Goal: Task Accomplishment & Management: Use online tool/utility

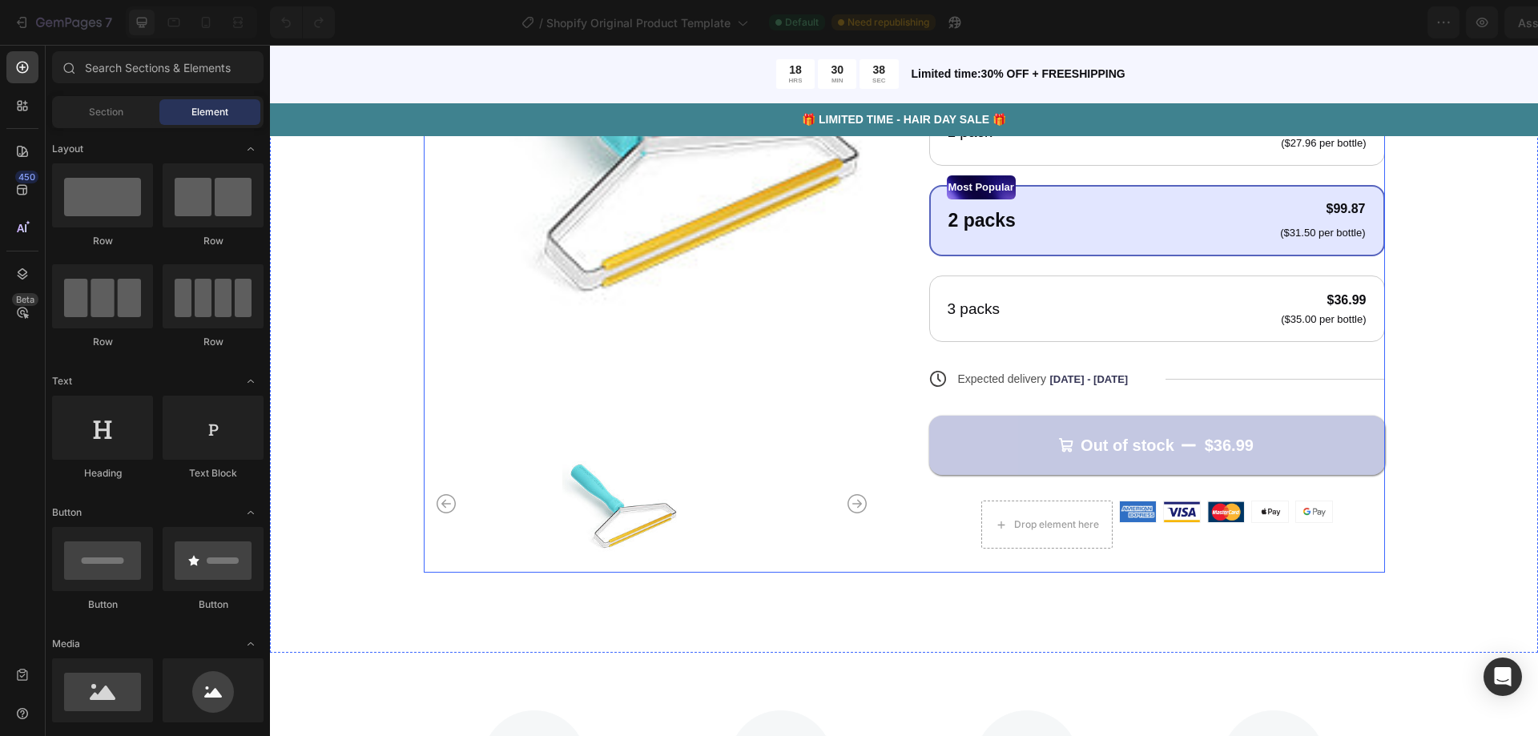
scroll to position [320, 0]
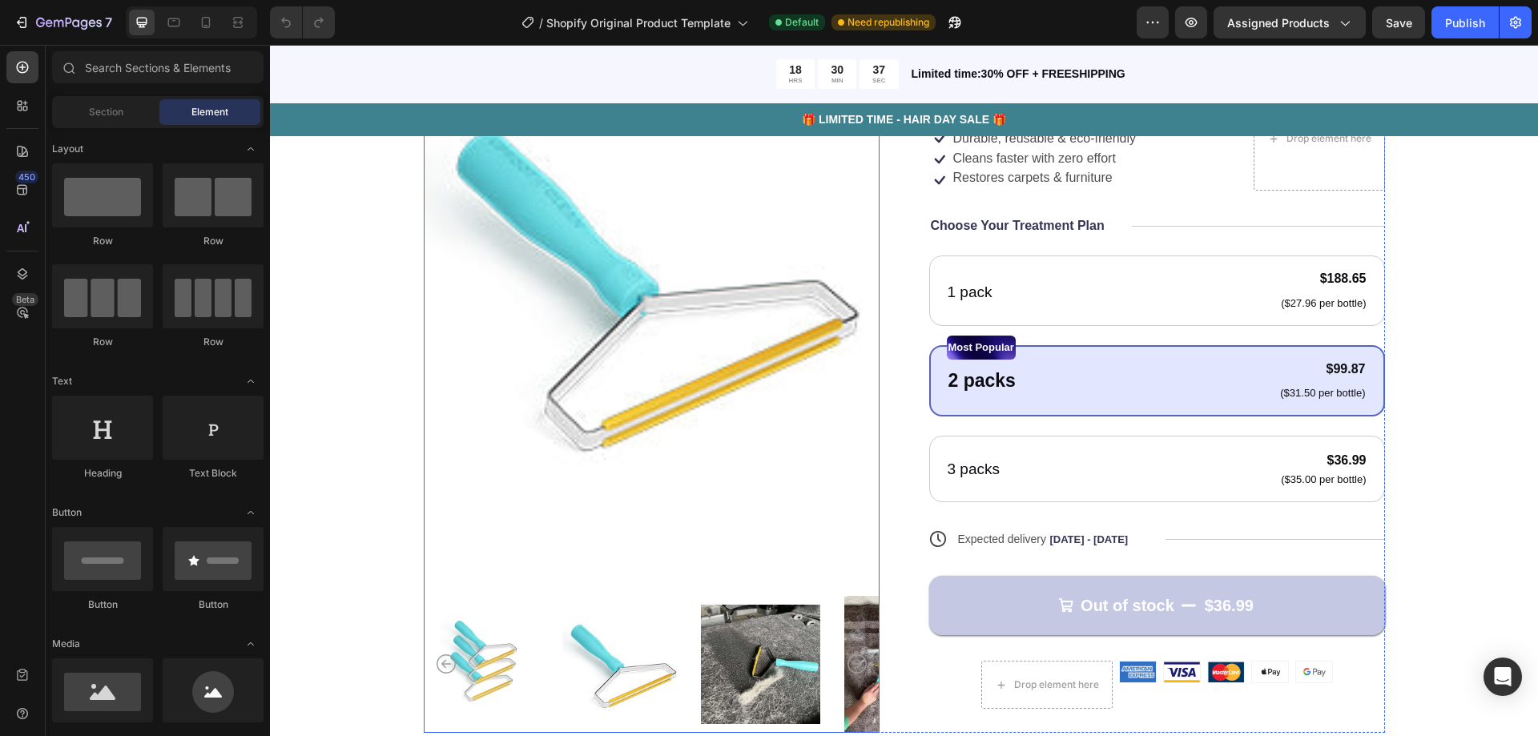
click at [760, 633] on img at bounding box center [760, 664] width 119 height 137
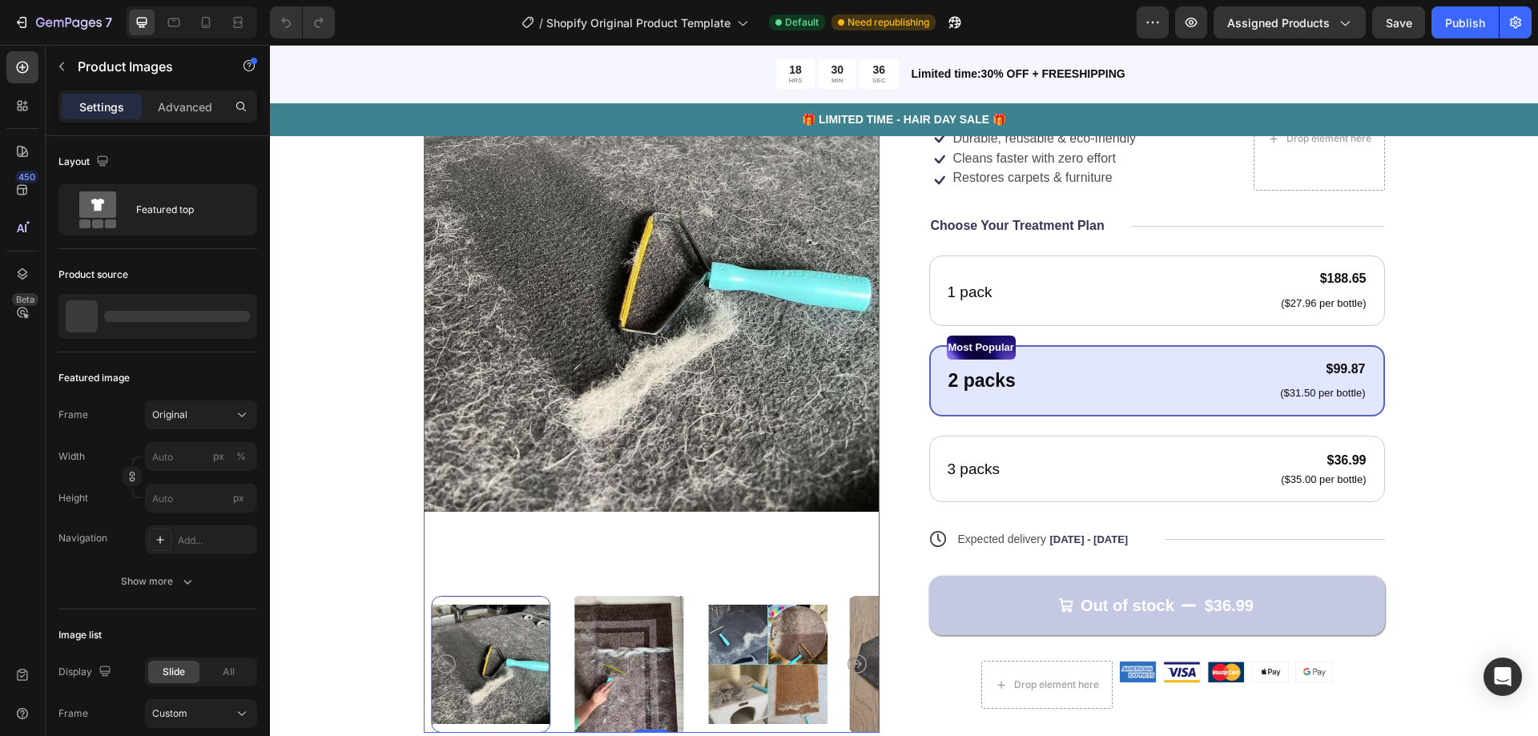
scroll to position [80, 0]
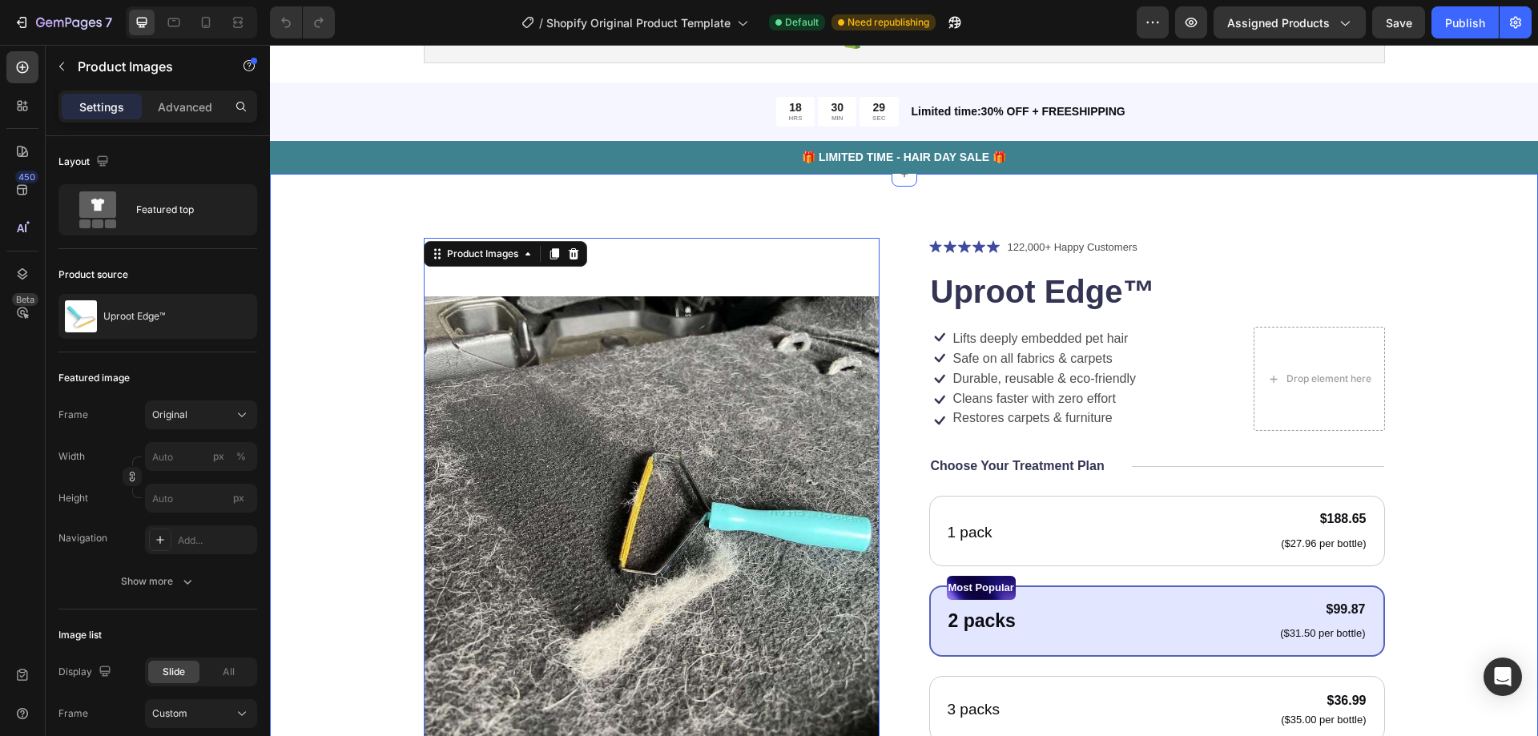
click at [385, 299] on div "Product Images 0 Icon Icon Icon Icon Icon Icon List 122,000+ Happy Customers Te…" at bounding box center [904, 605] width 1140 height 735
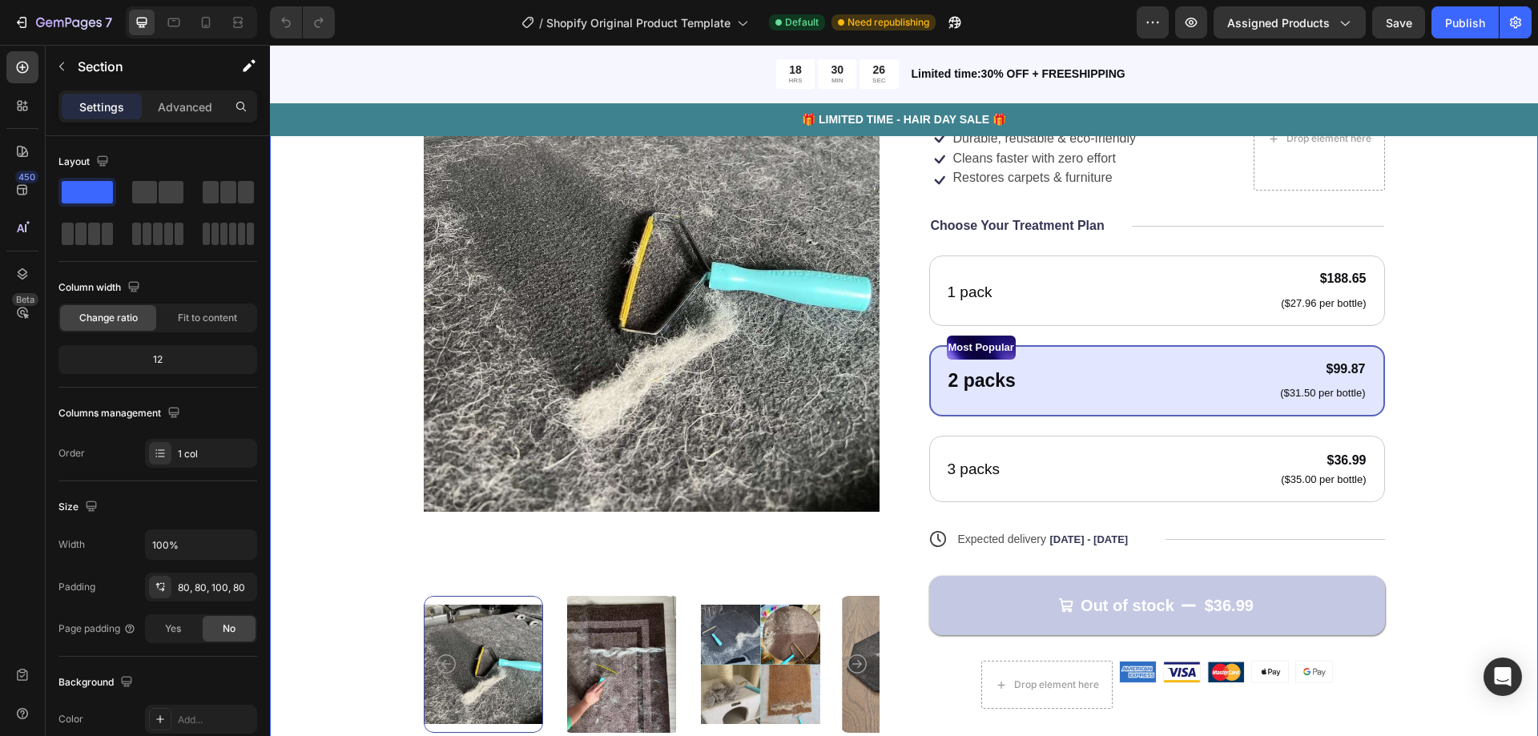
scroll to position [561, 0]
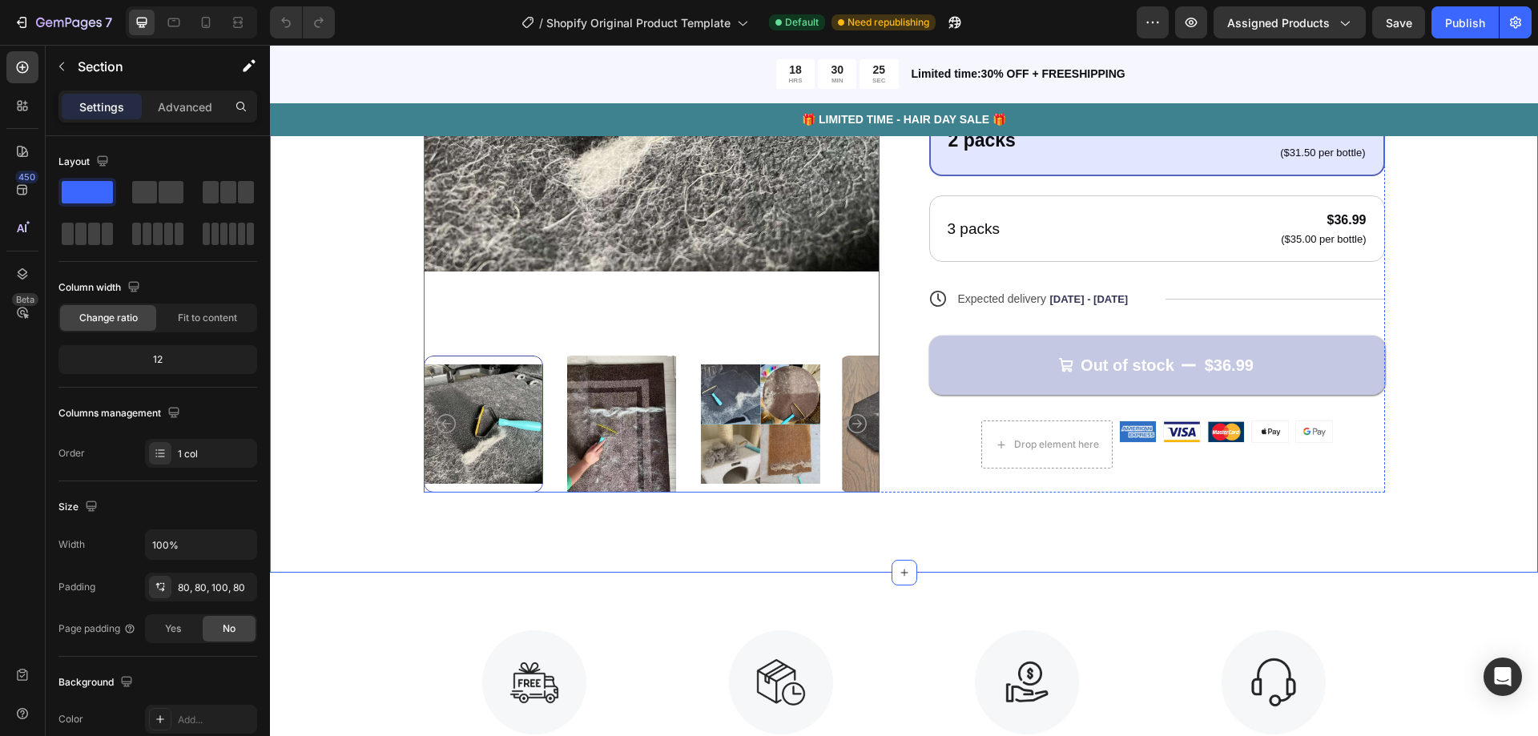
click at [627, 433] on img at bounding box center [621, 424] width 119 height 137
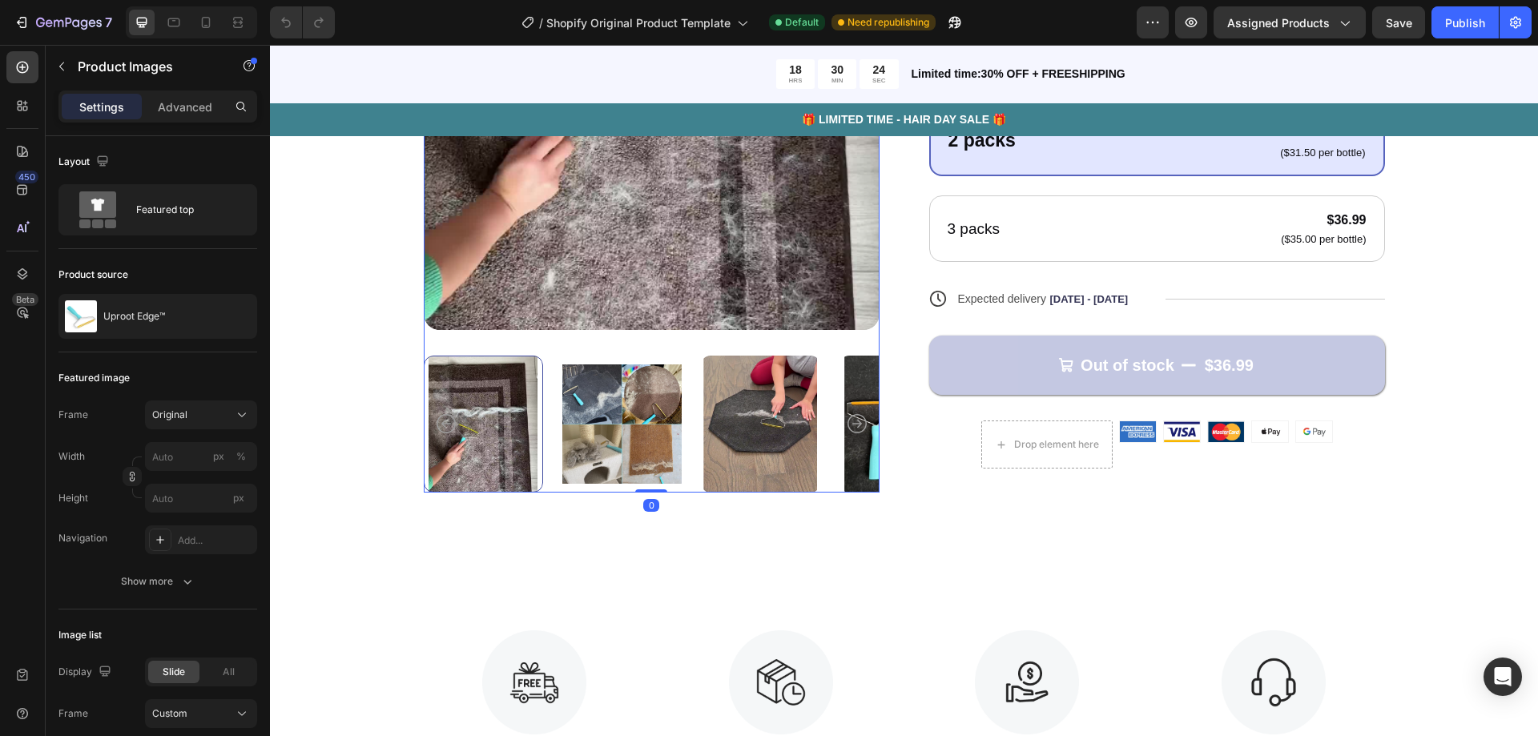
click at [605, 420] on img at bounding box center [621, 424] width 119 height 137
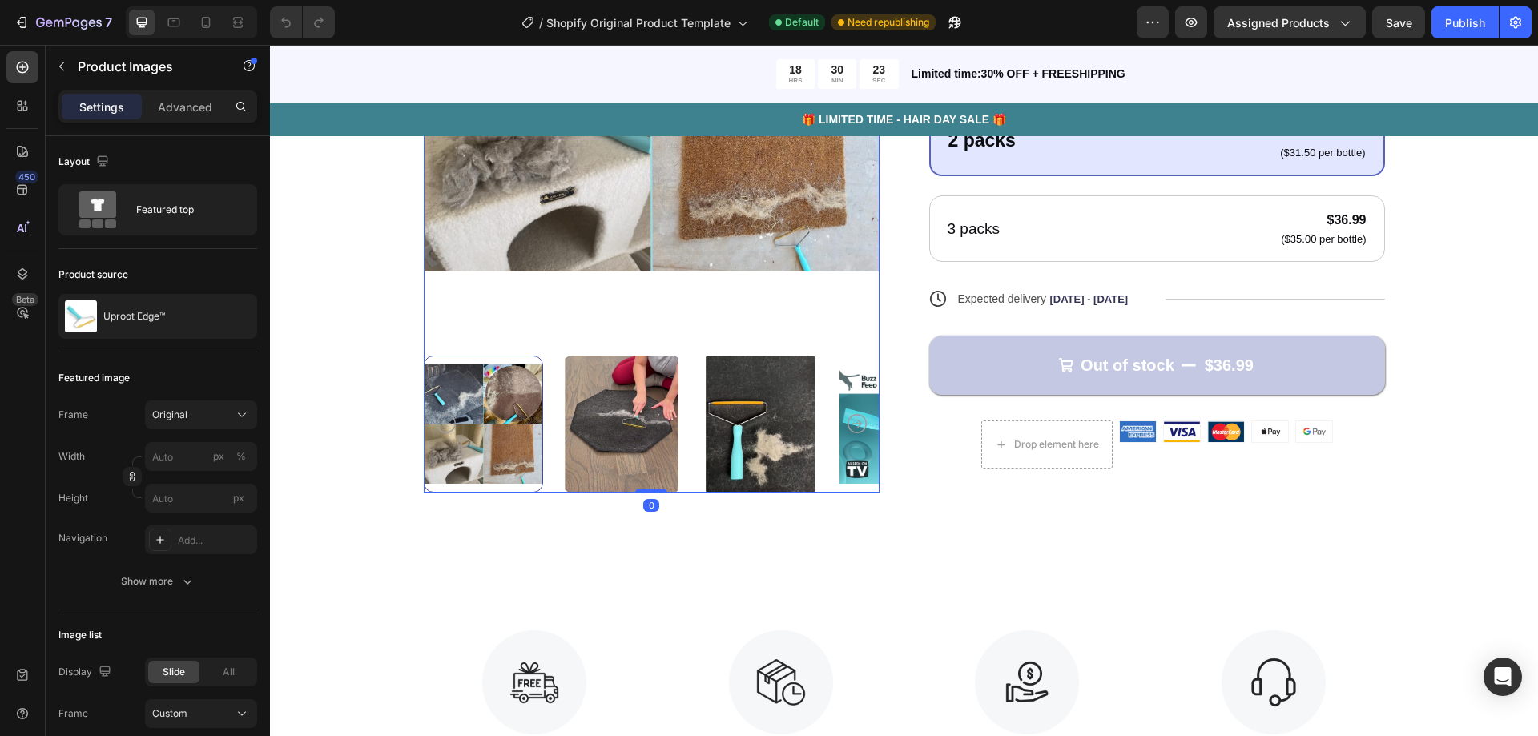
click at [621, 420] on img at bounding box center [621, 424] width 119 height 137
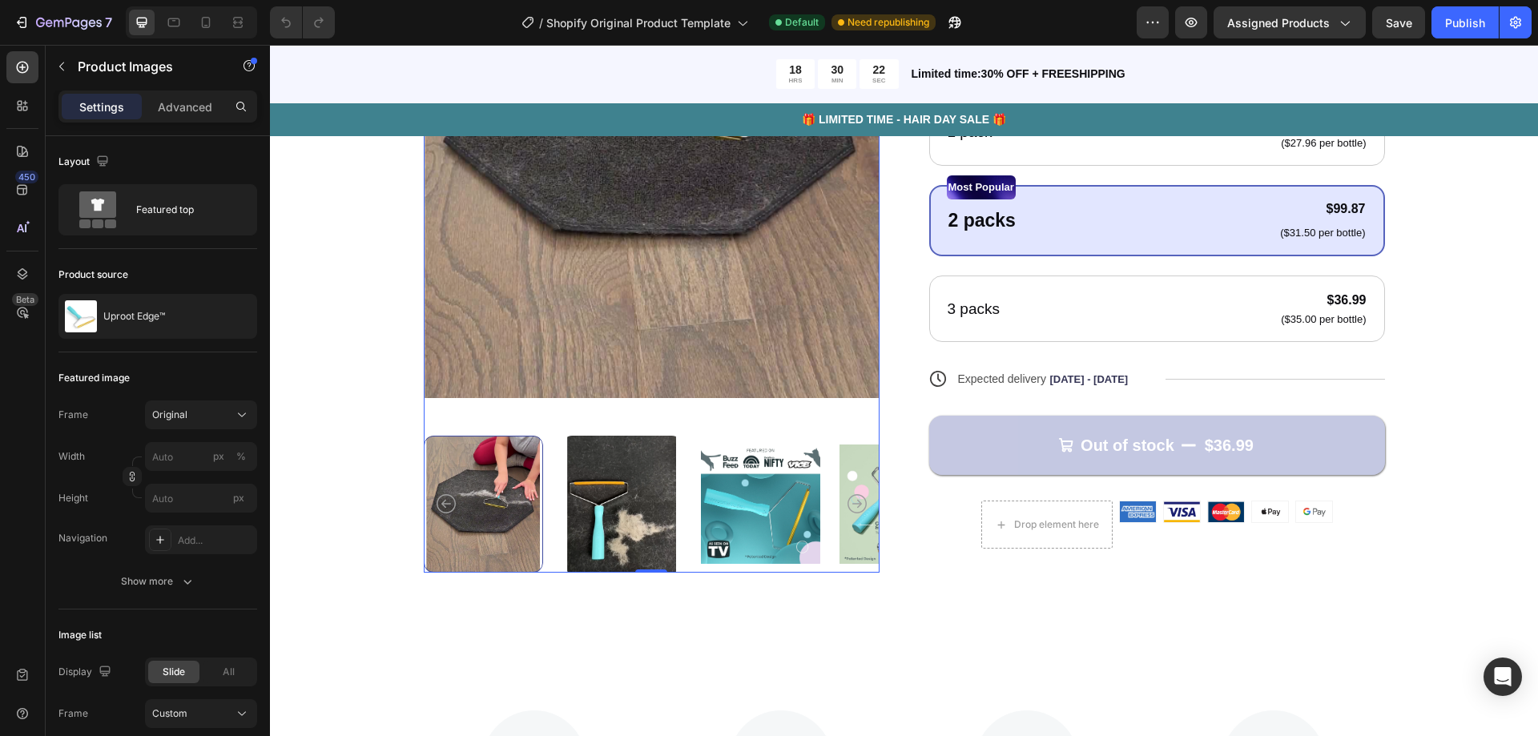
scroll to position [400, 0]
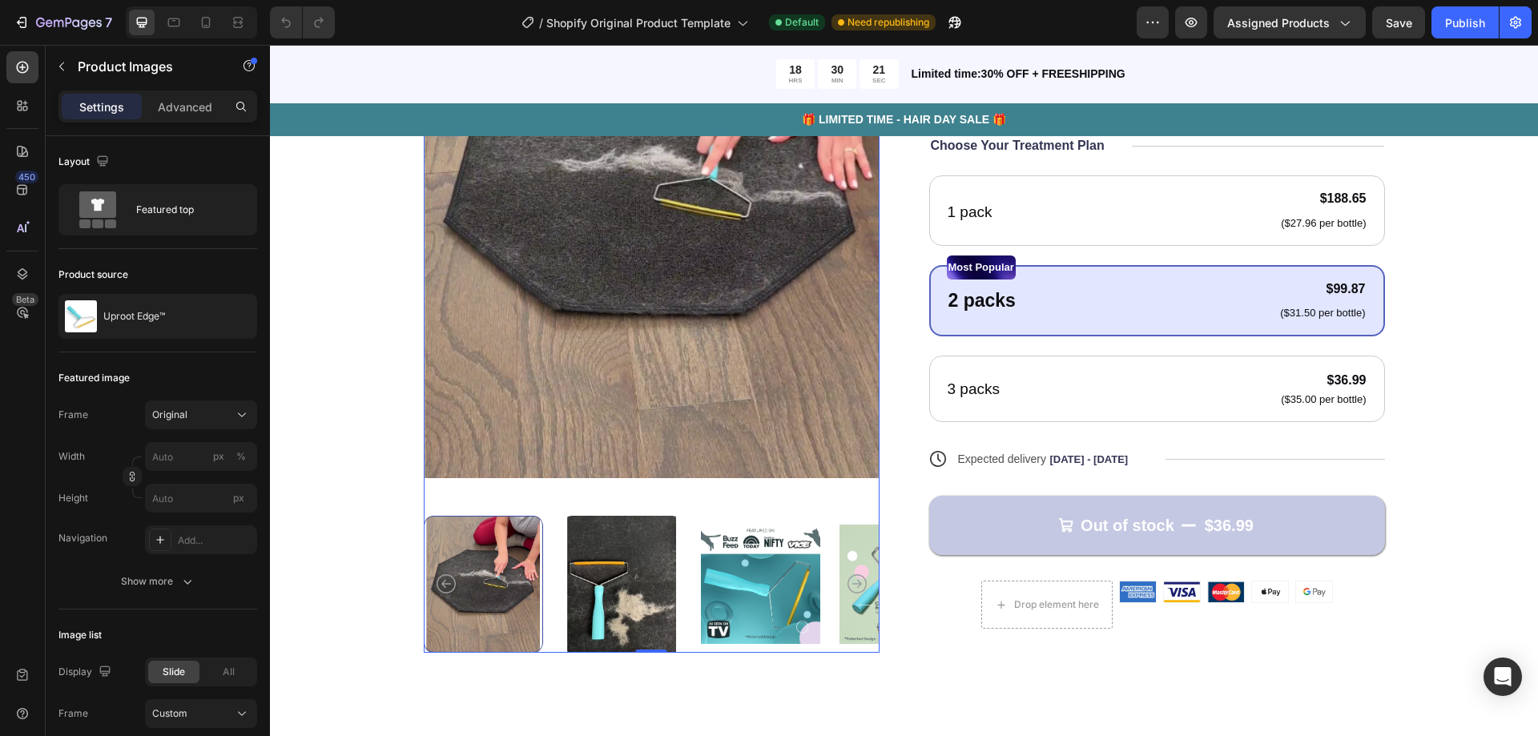
click at [638, 535] on img at bounding box center [621, 584] width 119 height 137
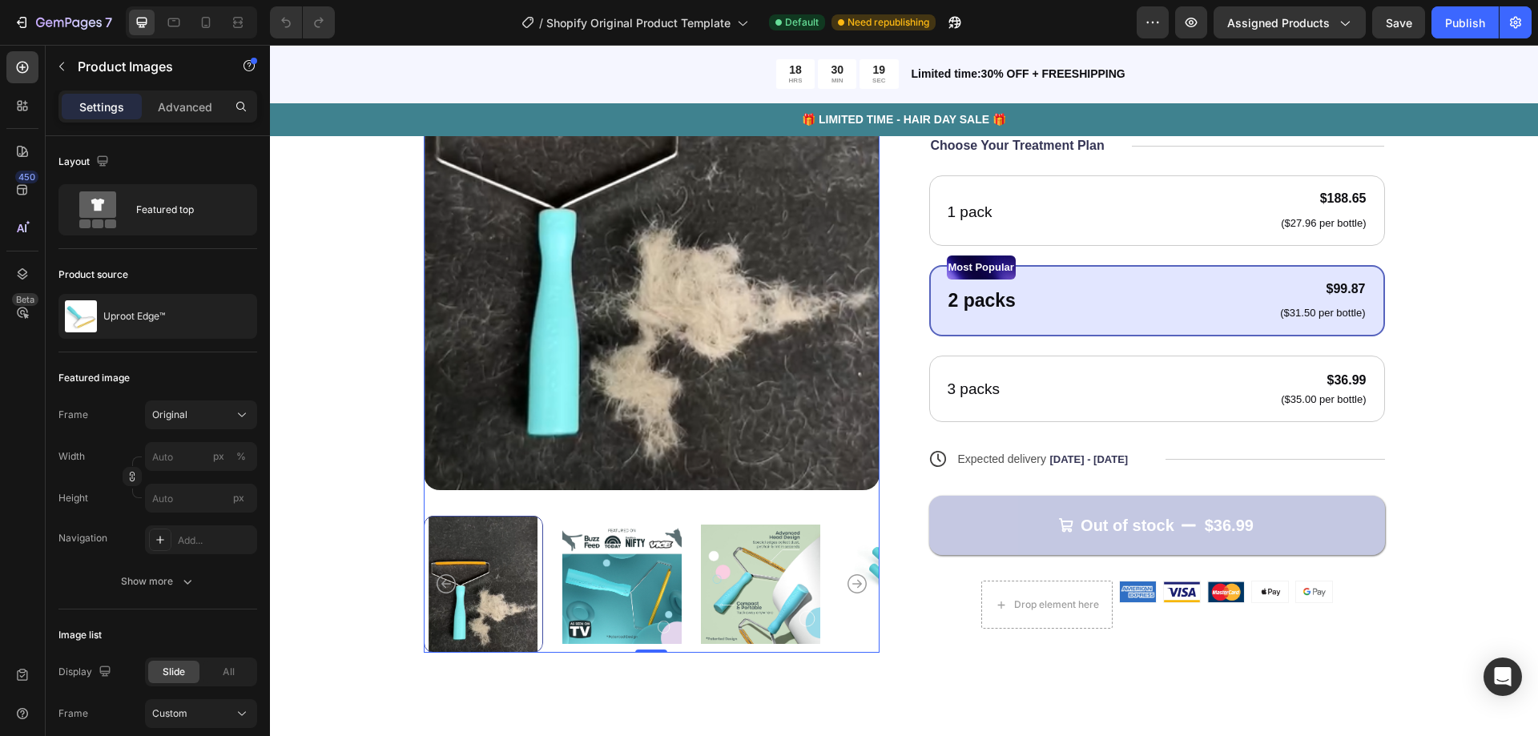
click at [663, 566] on img at bounding box center [621, 584] width 119 height 137
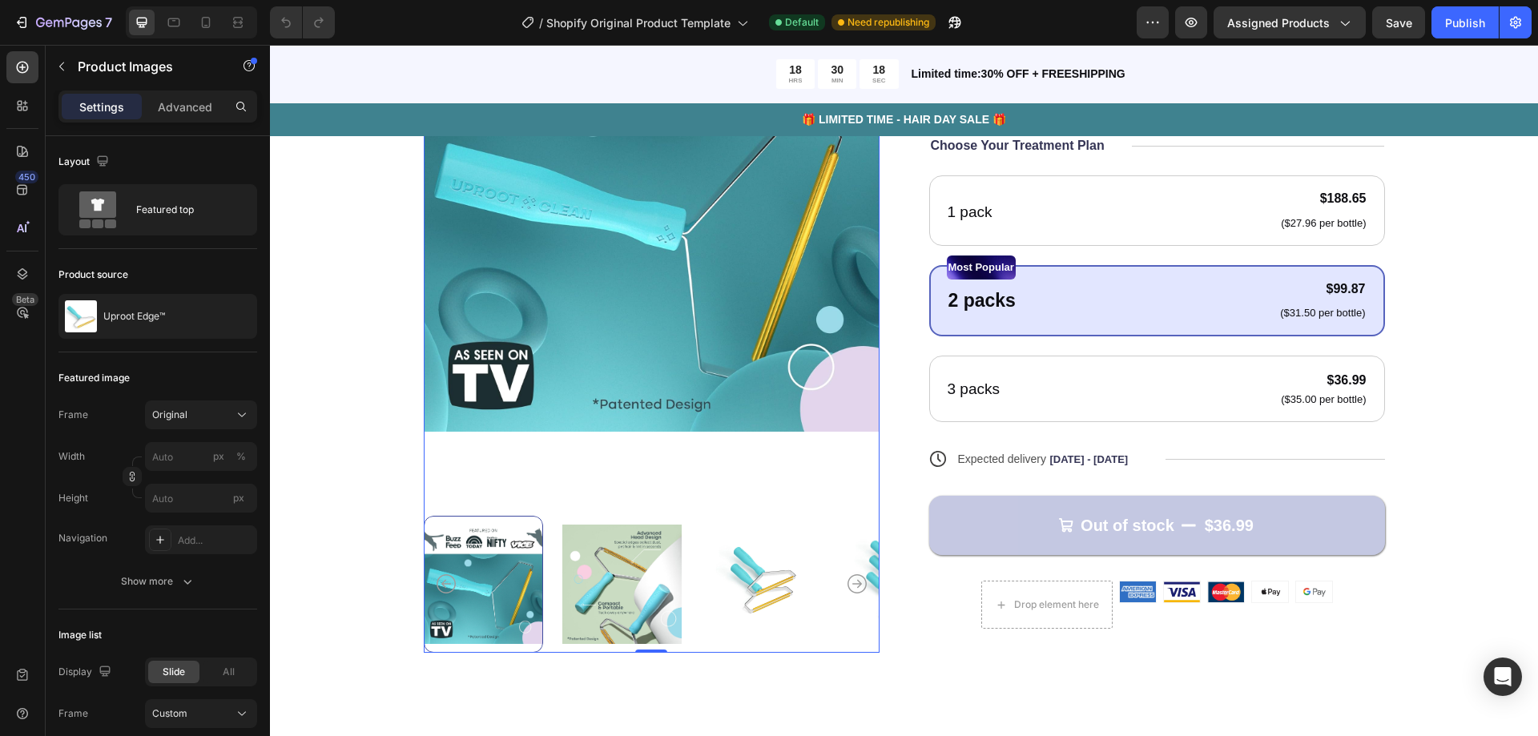
click at [645, 564] on img at bounding box center [621, 584] width 119 height 137
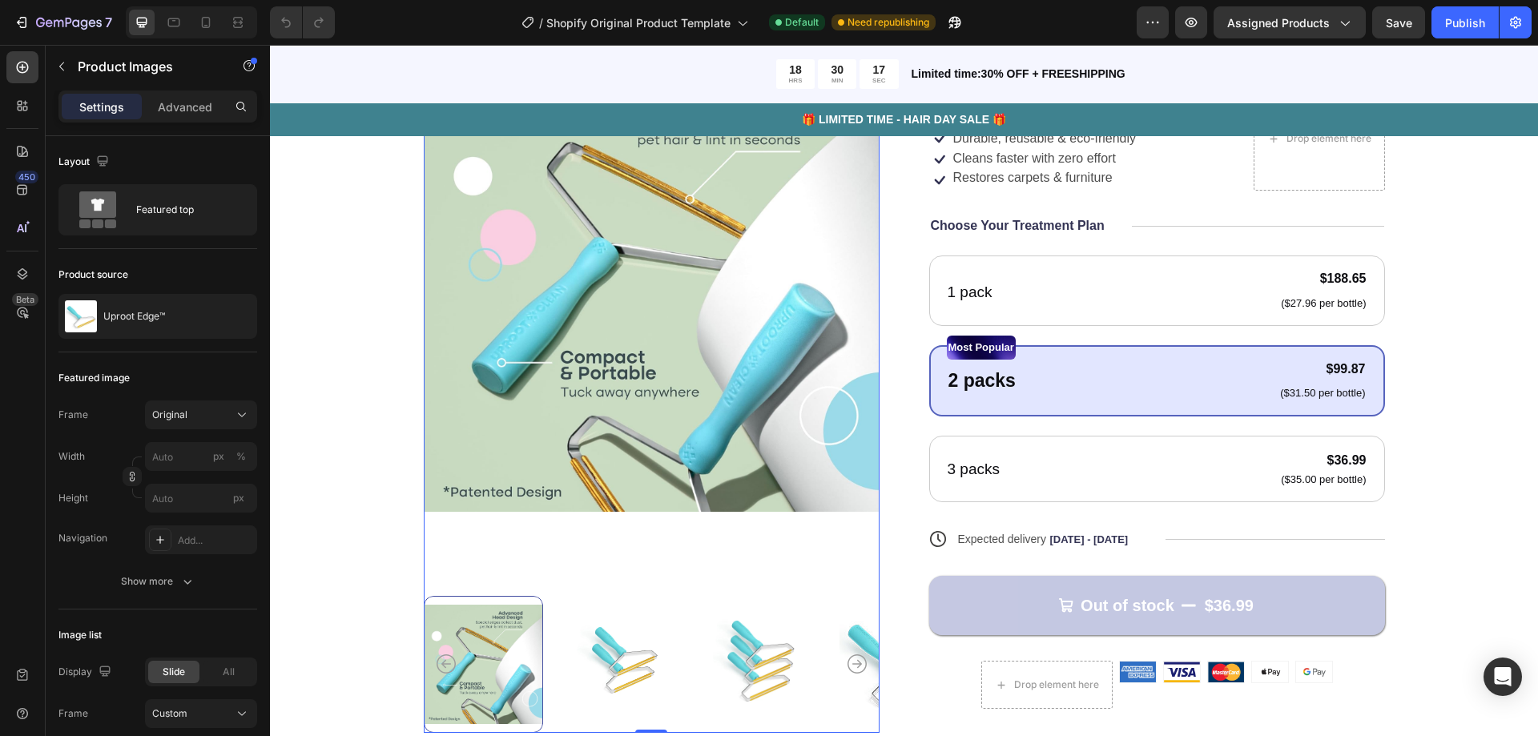
scroll to position [240, 0]
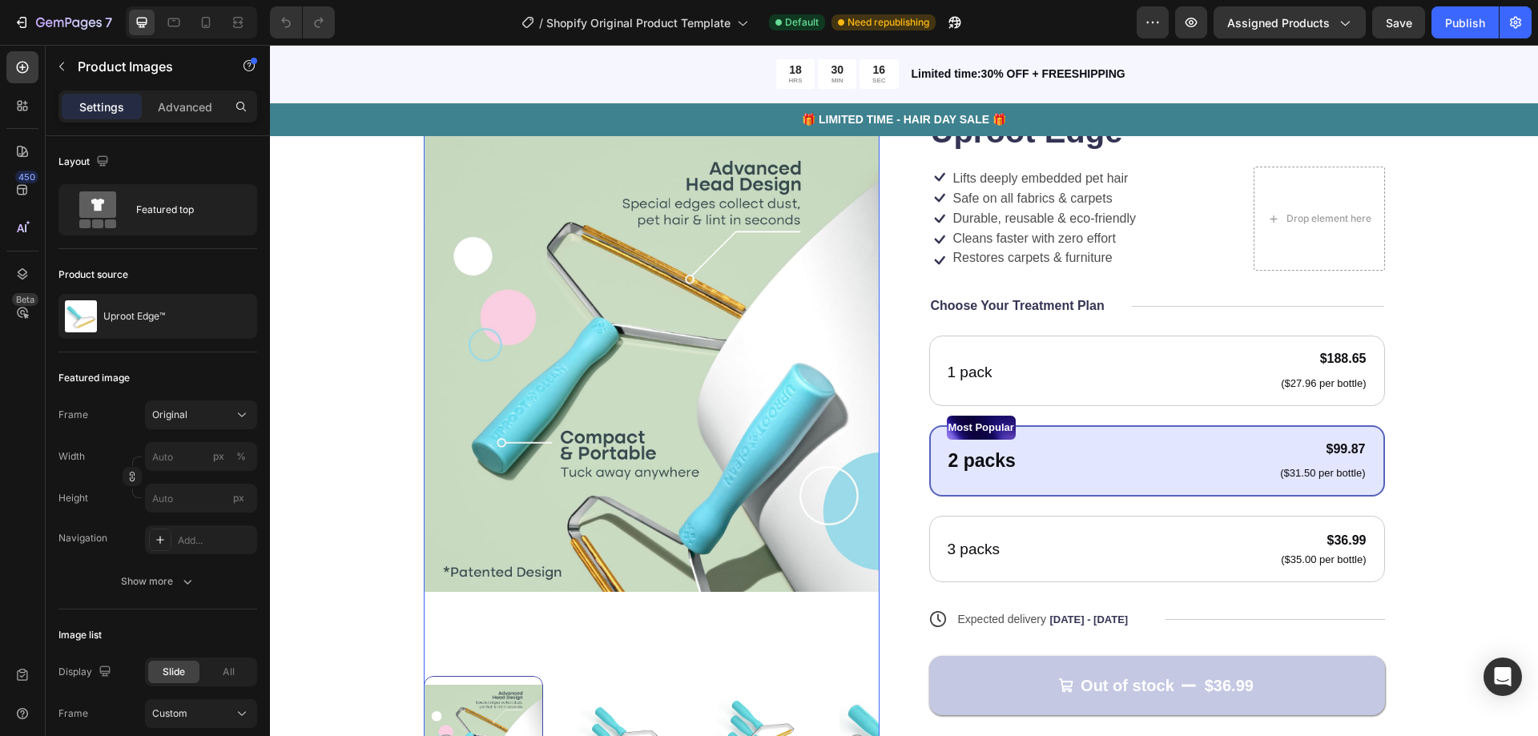
click at [595, 696] on img at bounding box center [621, 744] width 119 height 137
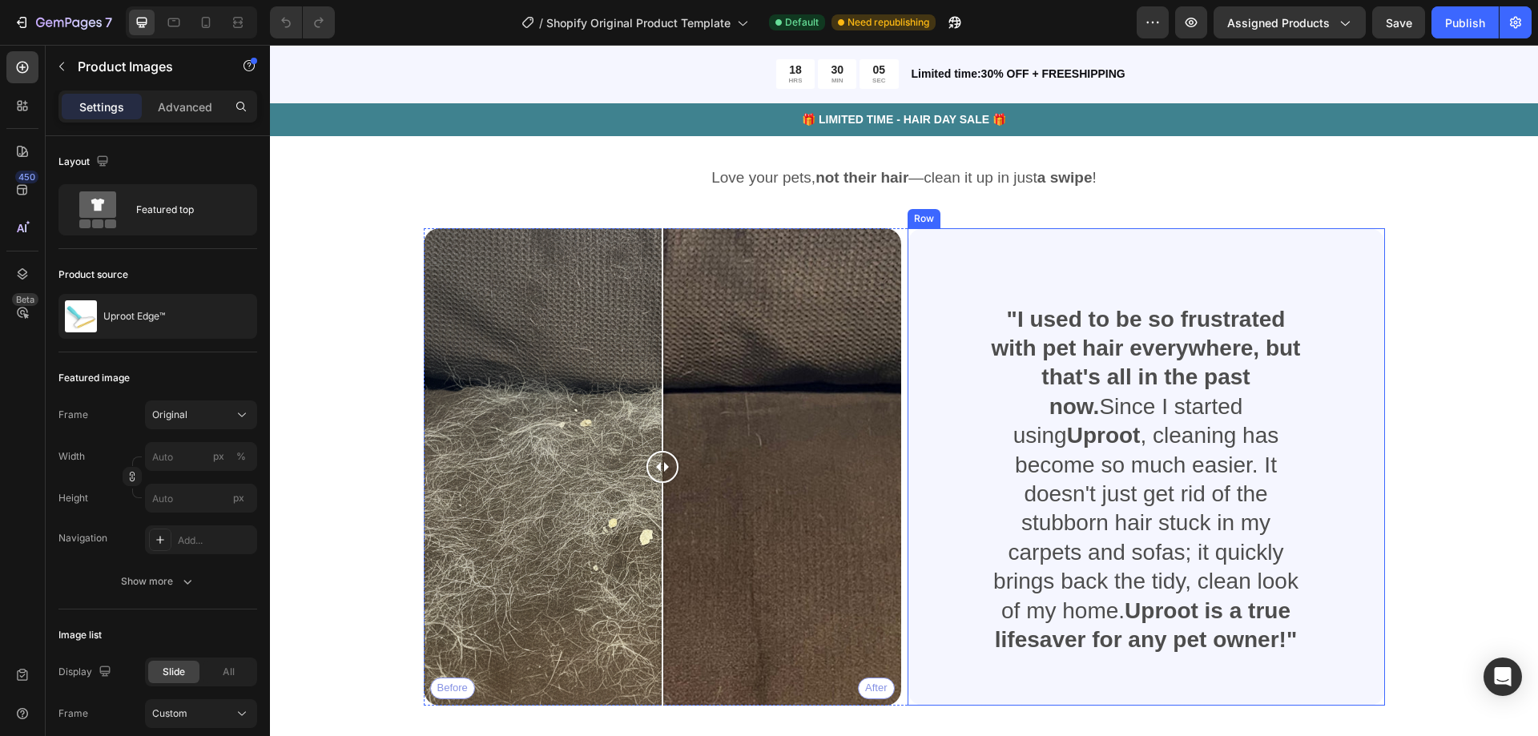
scroll to position [1922, 0]
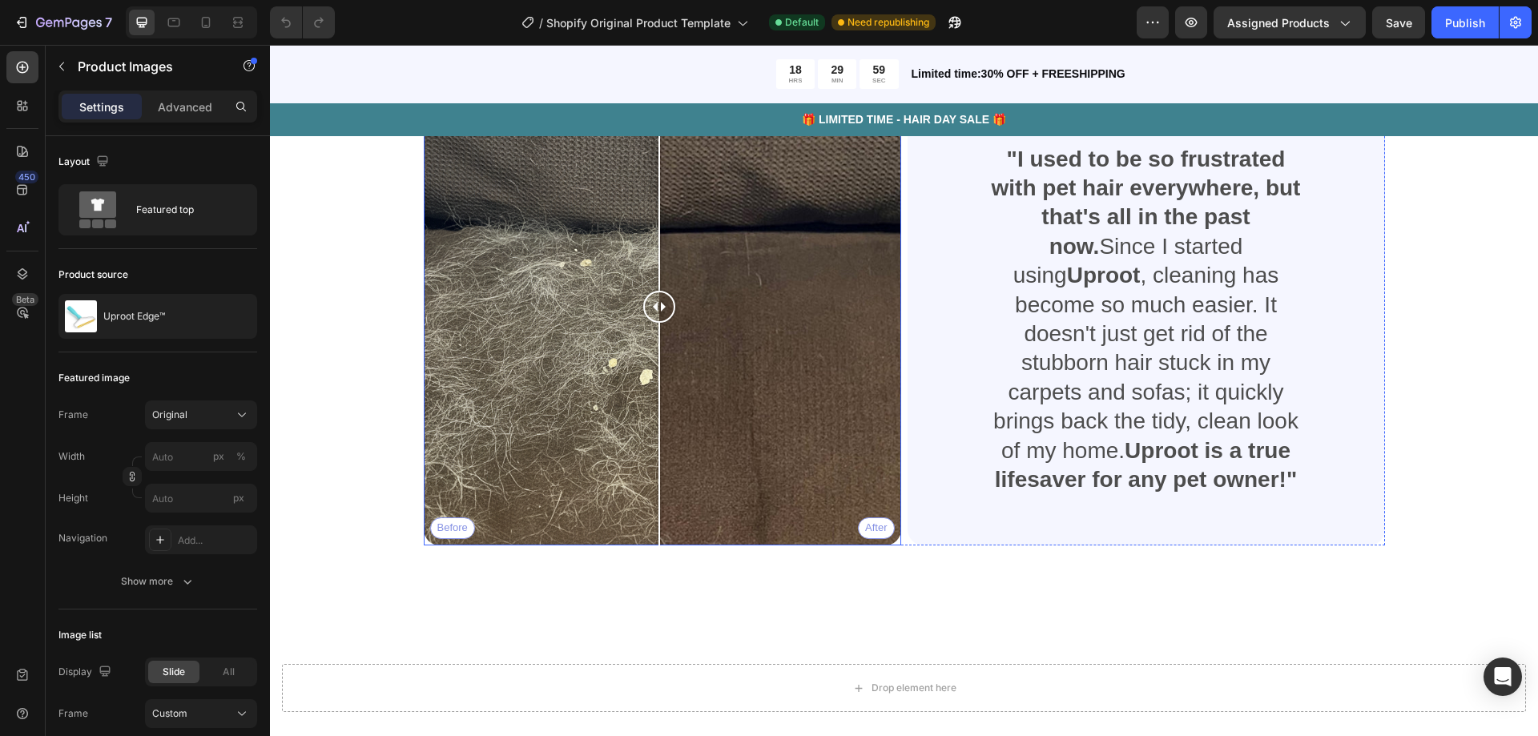
drag, startPoint x: 652, startPoint y: 400, endPoint x: 647, endPoint y: 463, distance: 62.7
click at [647, 463] on div at bounding box center [659, 306] width 32 height 477
